Goal: Task Accomplishment & Management: Understand process/instructions

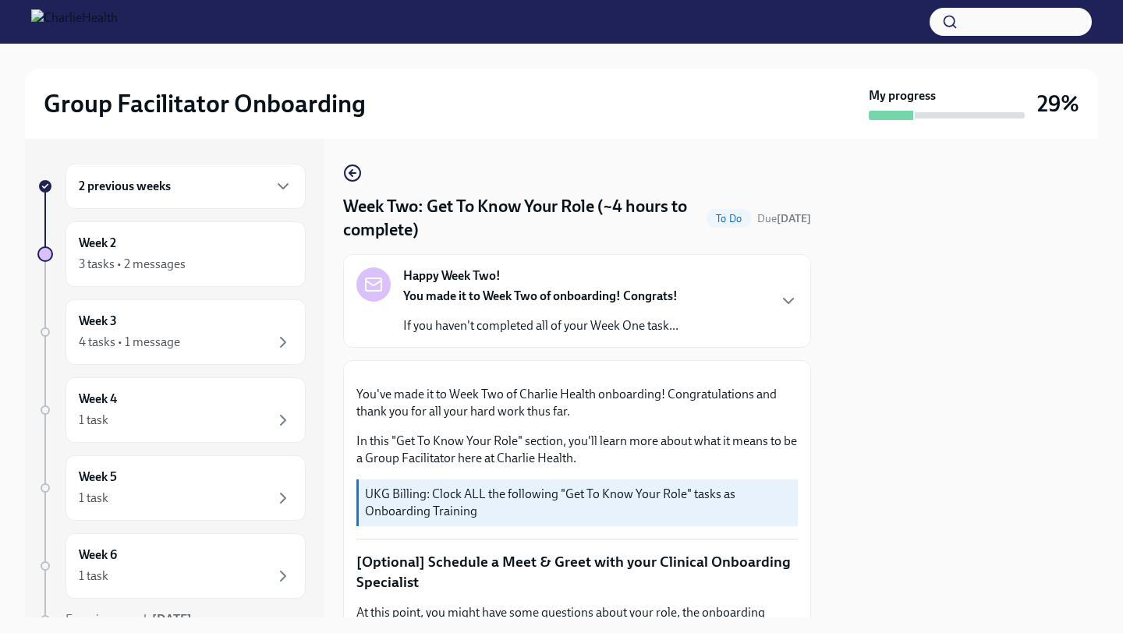
click at [206, 192] on div "2 previous weeks" at bounding box center [186, 186] width 214 height 19
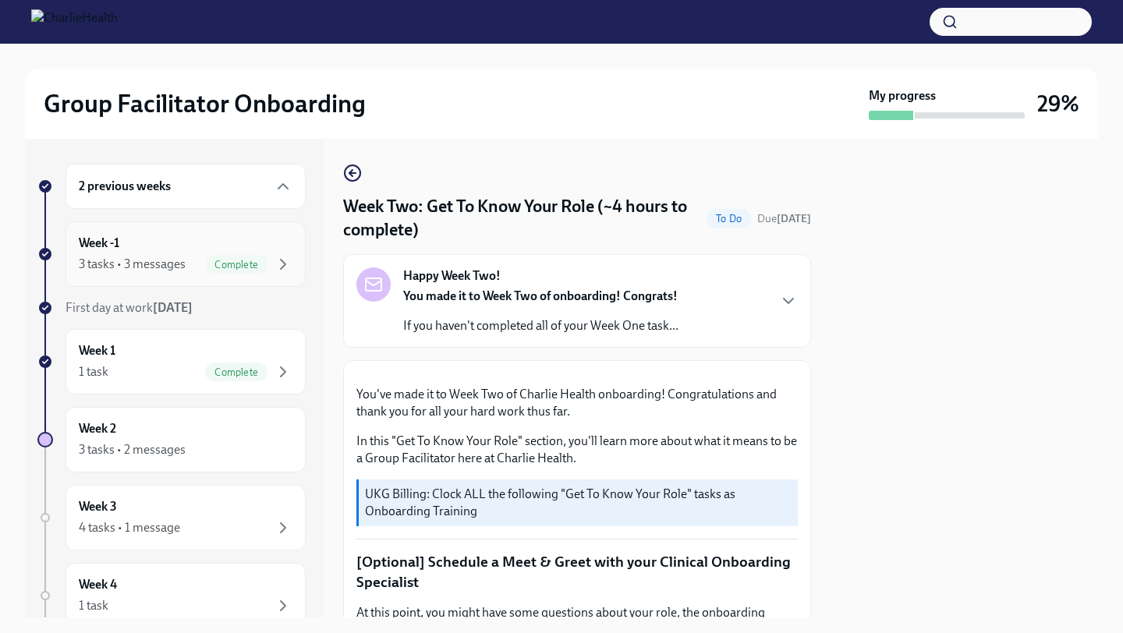
click at [267, 266] on div "Complete" at bounding box center [248, 264] width 87 height 19
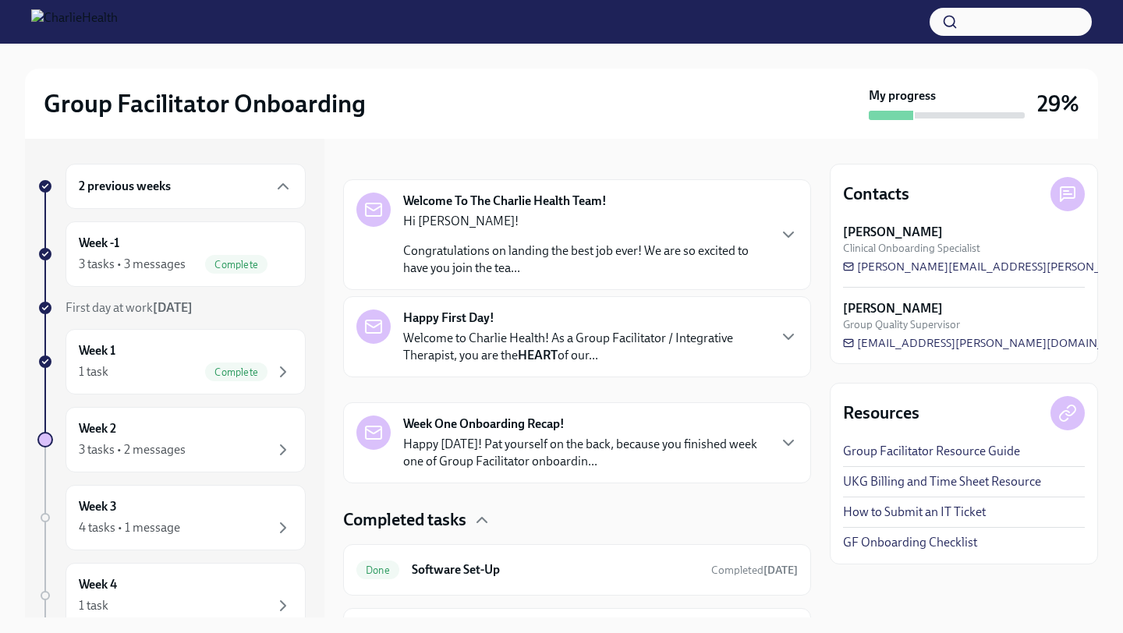
scroll to position [404, 0]
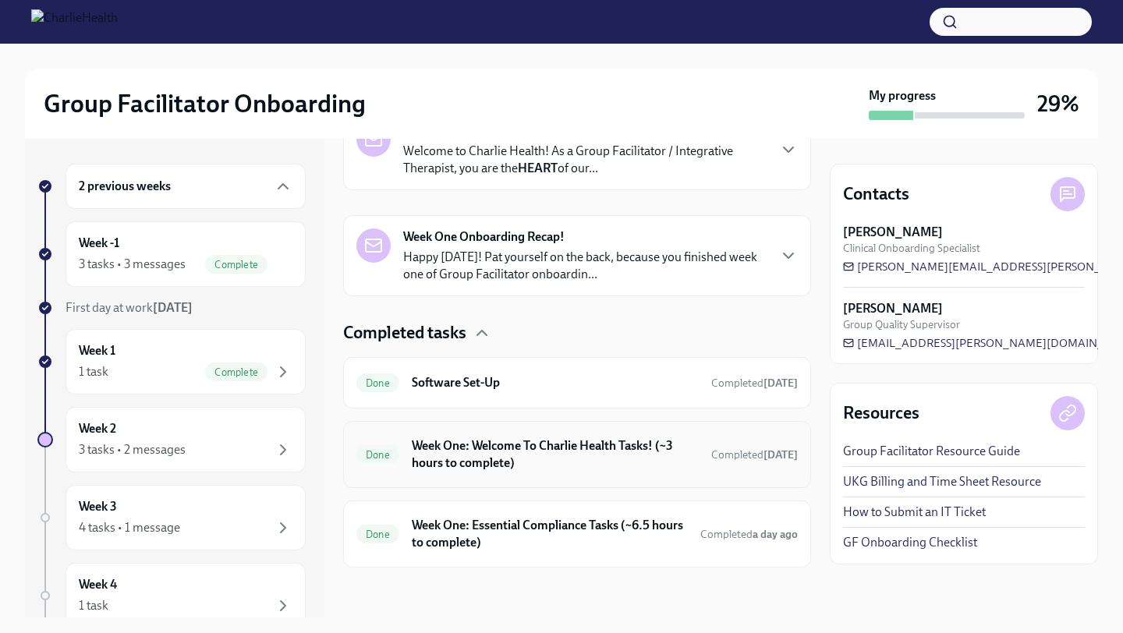
click at [675, 471] on h6 "Week One: Welcome To Charlie Health Tasks! (~3 hours to complete)" at bounding box center [555, 454] width 287 height 34
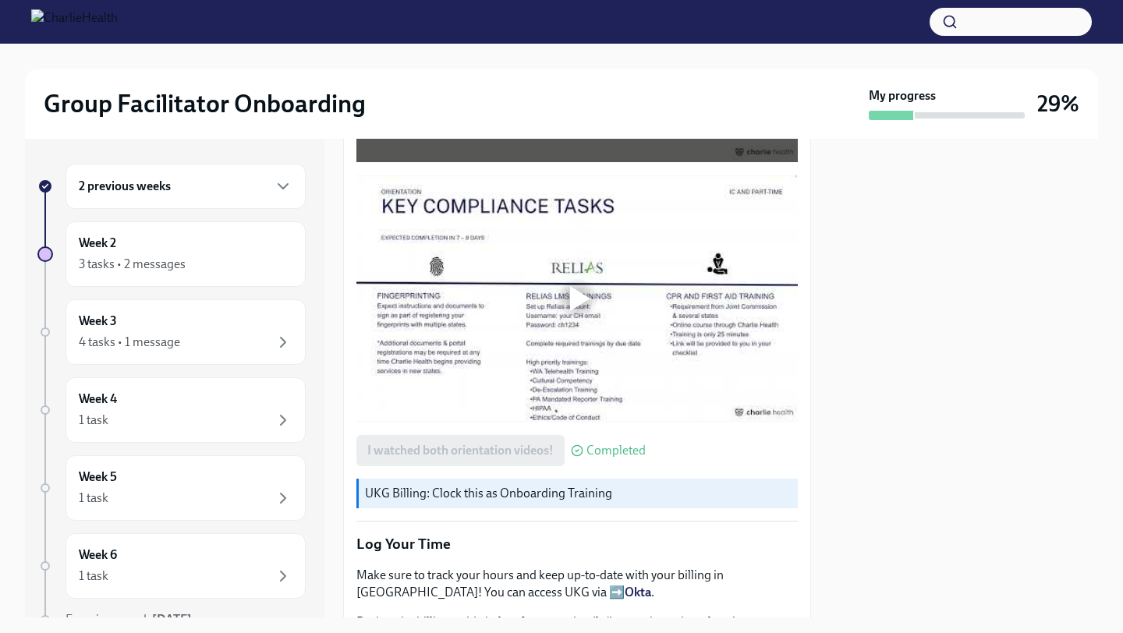
scroll to position [1037, 0]
click at [257, 198] on div "2 previous weeks" at bounding box center [186, 186] width 240 height 45
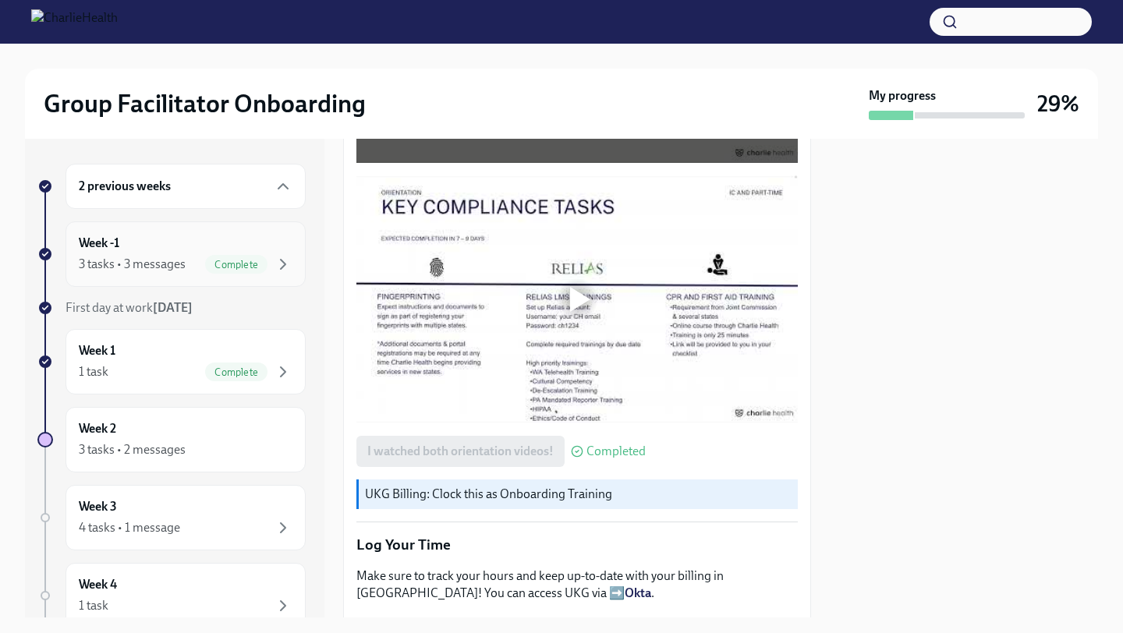
click at [208, 251] on div "Week -1 3 tasks • 3 messages Complete" at bounding box center [186, 254] width 214 height 39
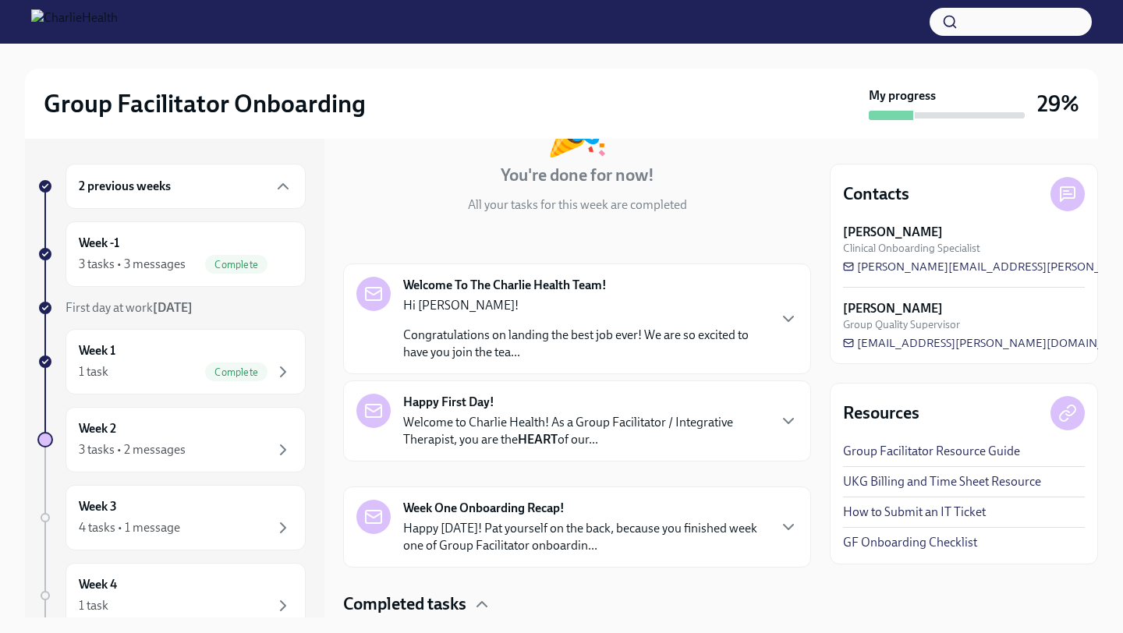
click at [563, 527] on p "Happy [DATE]! Pat yourself on the back, because you finished week one of Group …" at bounding box center [584, 537] width 363 height 34
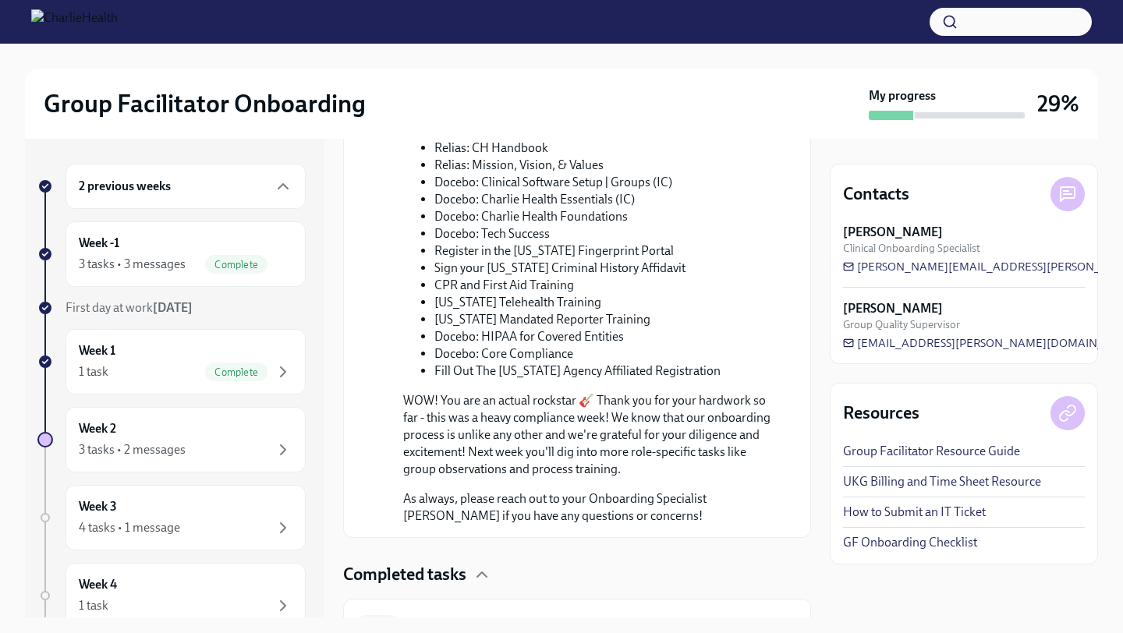
scroll to position [1185, 0]
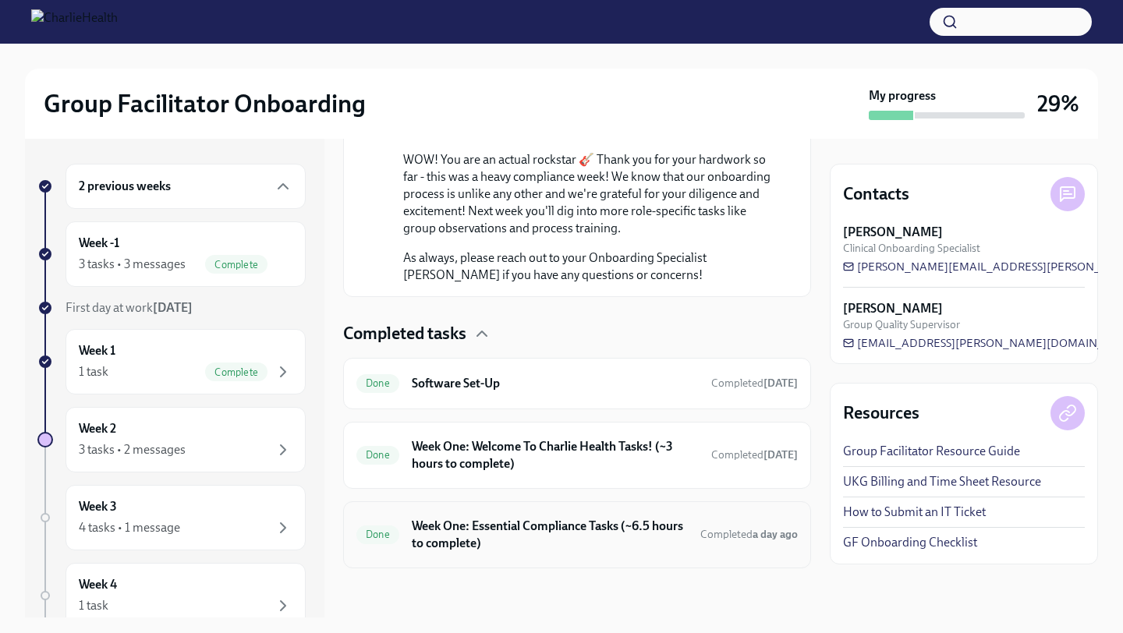
click at [544, 521] on h6 "Week One: Essential Compliance Tasks (~6.5 hours to complete)" at bounding box center [550, 535] width 276 height 34
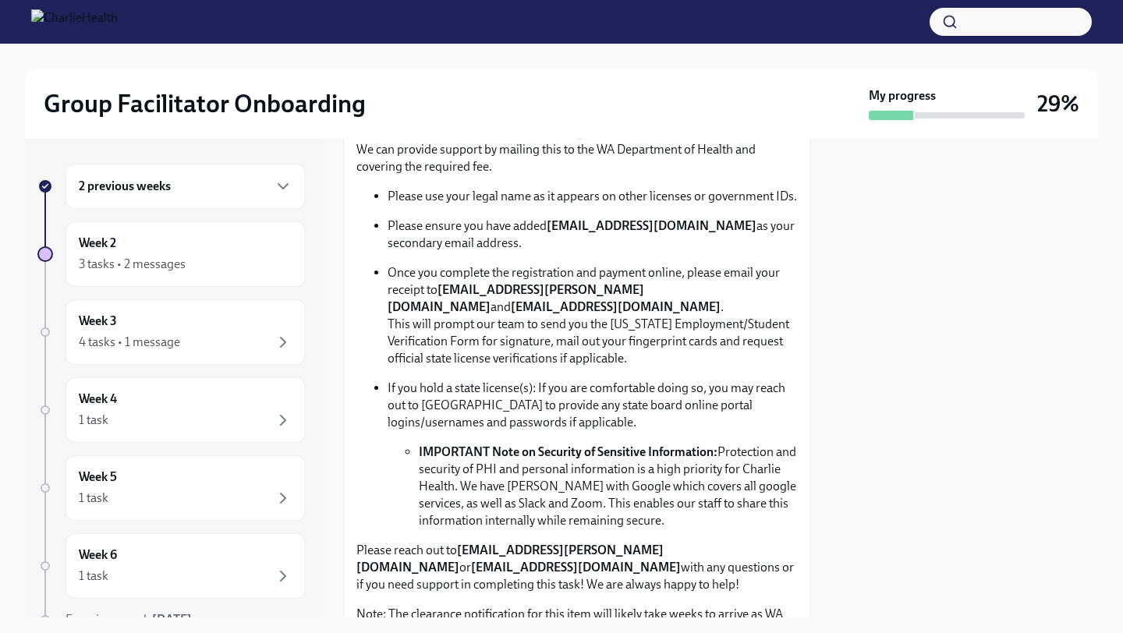
scroll to position [936, 0]
